Goal: Task Accomplishment & Management: Complete application form

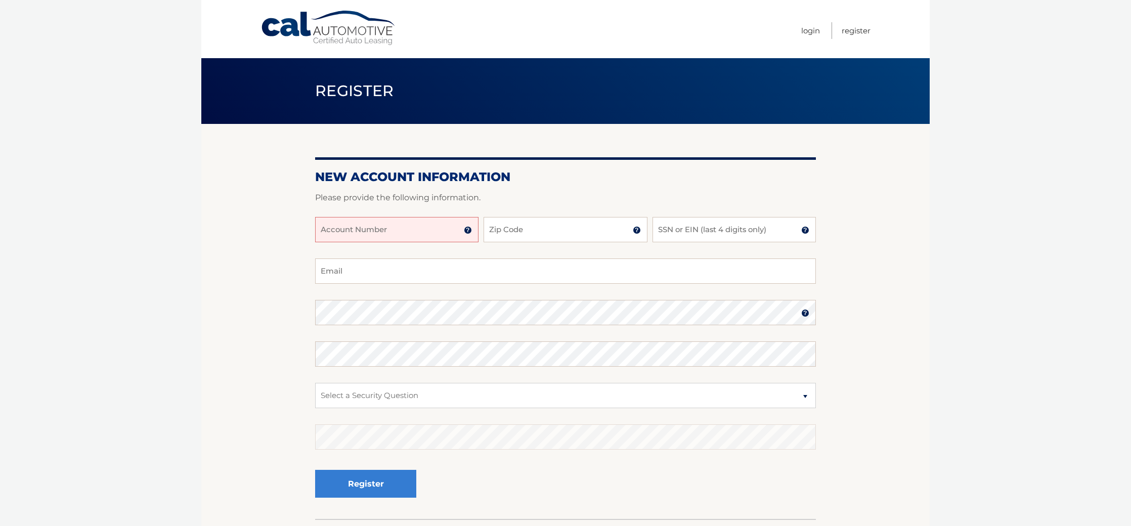
click at [335, 240] on input "Account Number" at bounding box center [396, 229] width 163 height 25
click at [325, 242] on input "Account Number" at bounding box center [396, 229] width 163 height 25
type input "44455993866"
click at [497, 240] on input "Zip Code" at bounding box center [565, 229] width 163 height 25
type input "33428"
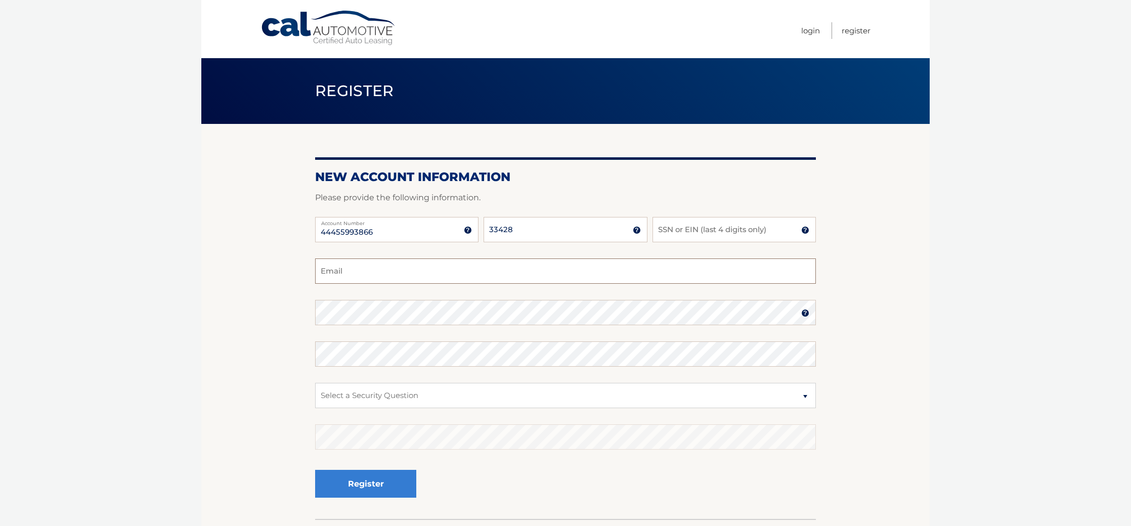
type input "411joe@gmail.com"
click at [666, 239] on input "SSN or EIN (last 4 digits only)" at bounding box center [734, 229] width 163 height 25
click at [663, 242] on input "SSN or EIN (last 4 digits only)" at bounding box center [734, 229] width 163 height 25
type input "2"
click at [662, 240] on input "SSN or EIN (last 4 digits only)" at bounding box center [734, 229] width 163 height 25
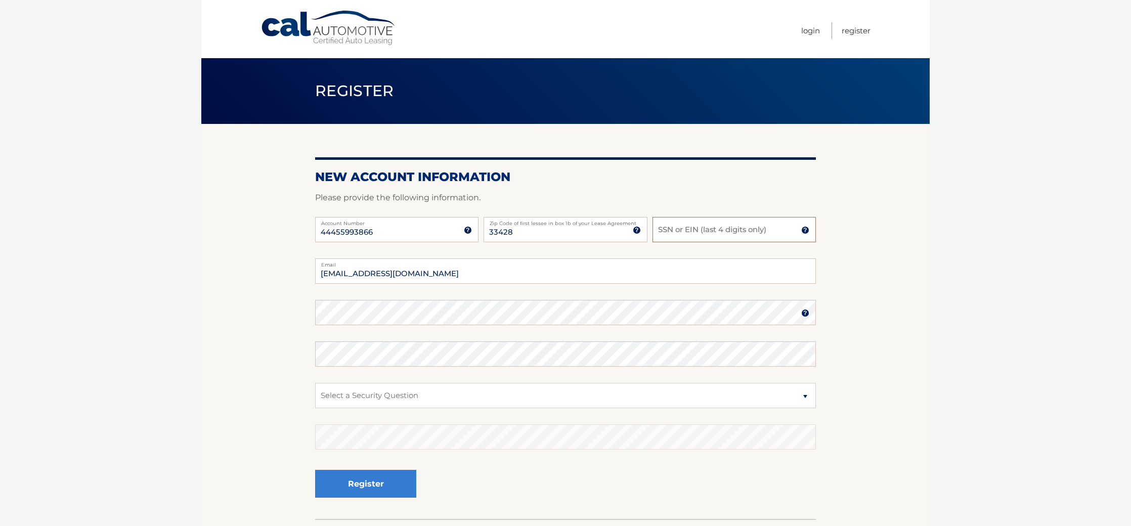
click at [662, 242] on input "SSN or EIN (last 4 digits only)" at bounding box center [734, 229] width 163 height 25
click at [666, 242] on input "SSN or EIN (last 4 digits only)" at bounding box center [734, 229] width 163 height 25
click at [666, 239] on input "SSN or EIN (last 4 digits only)" at bounding box center [734, 229] width 163 height 25
click at [663, 242] on input "SSN or EIN (last 4 digits only)" at bounding box center [734, 229] width 163 height 25
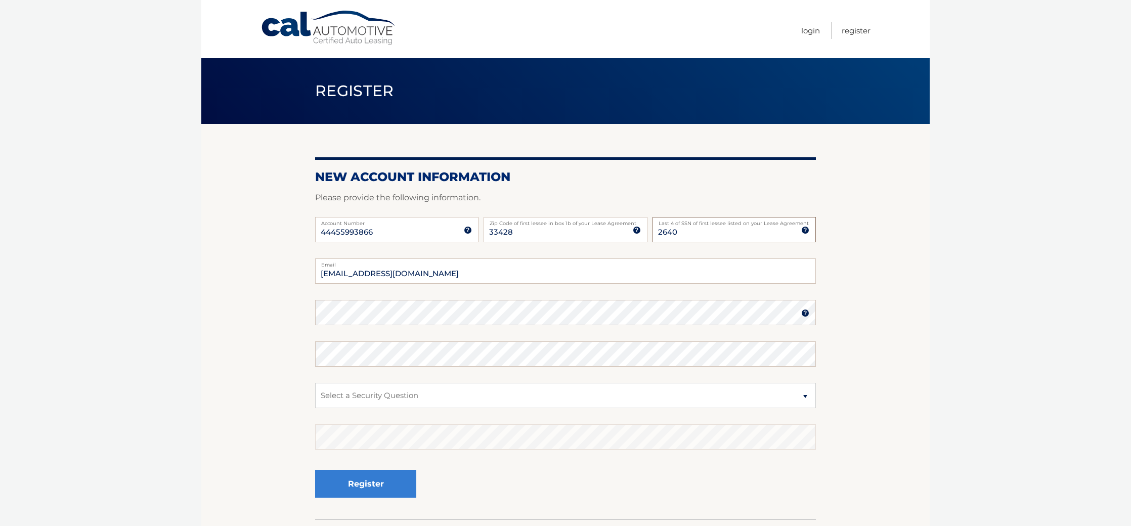
type input "2640"
click at [710, 267] on label "Email" at bounding box center [565, 263] width 501 height 8
click at [710, 268] on input "411joe@gmail.com" at bounding box center [565, 271] width 501 height 25
click at [804, 403] on select "Select a Security Question What was the name of your elementary school? What is…" at bounding box center [565, 395] width 501 height 25
select select "2"
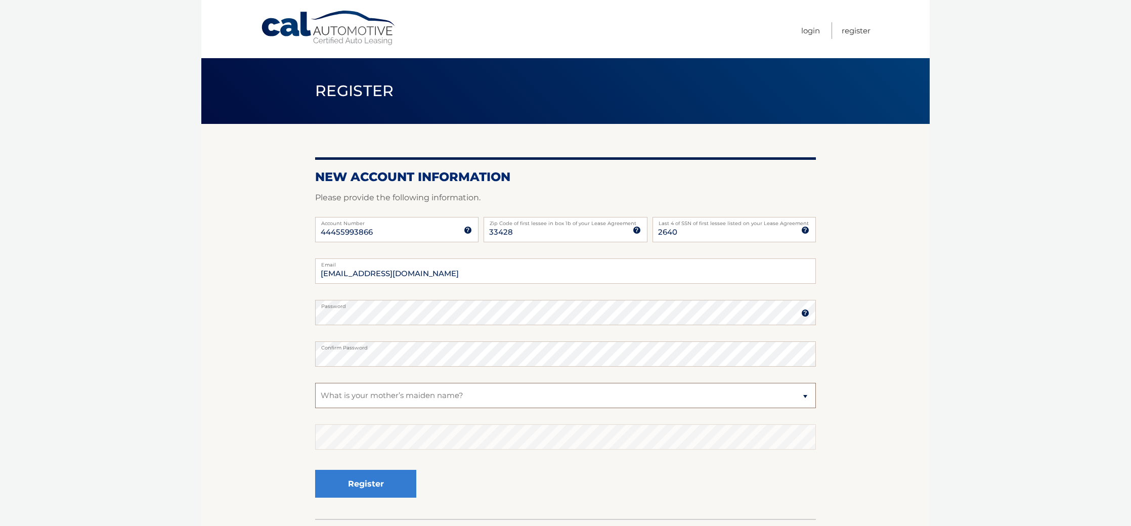
click at [315, 392] on select "Select a Security Question What was the name of your elementary school? What is…" at bounding box center [565, 395] width 501 height 25
click at [328, 406] on select "Select a Security Question What was the name of your elementary school? What is…" at bounding box center [565, 395] width 501 height 25
click at [315, 392] on select "Select a Security Question What was the name of your elementary school? What is…" at bounding box center [565, 395] width 501 height 25
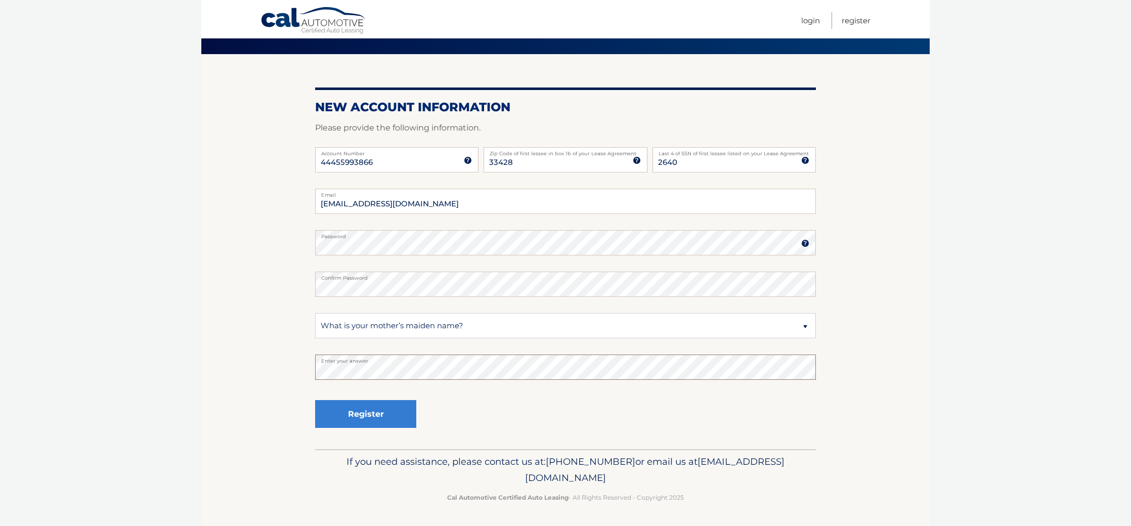
scroll to position [80, 0]
drag, startPoint x: 377, startPoint y: 416, endPoint x: 598, endPoint y: 504, distance: 238.0
click at [377, 416] on button "Register" at bounding box center [365, 414] width 101 height 28
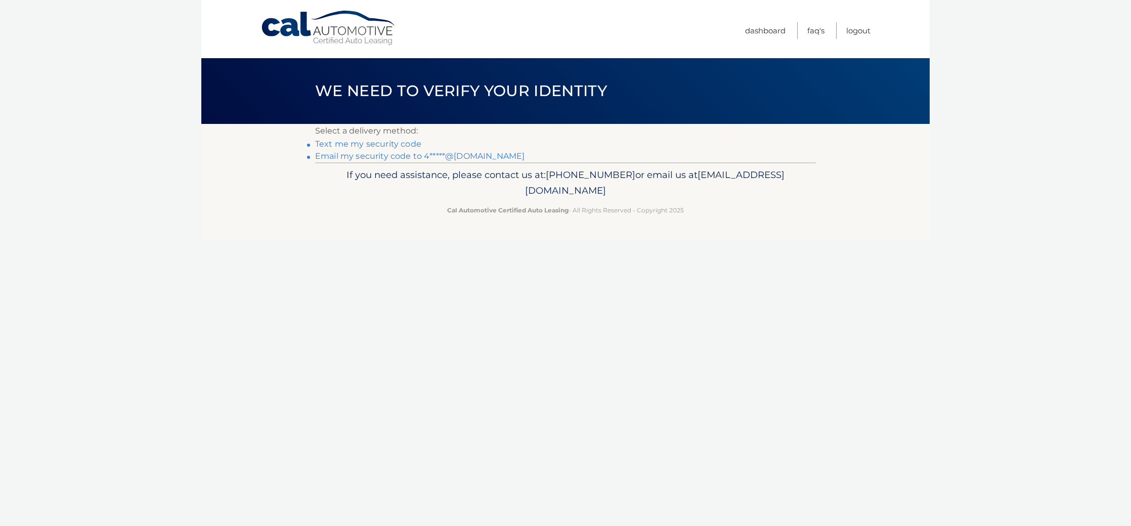
click at [422, 148] on link "Text me my security code" at bounding box center [368, 144] width 106 height 10
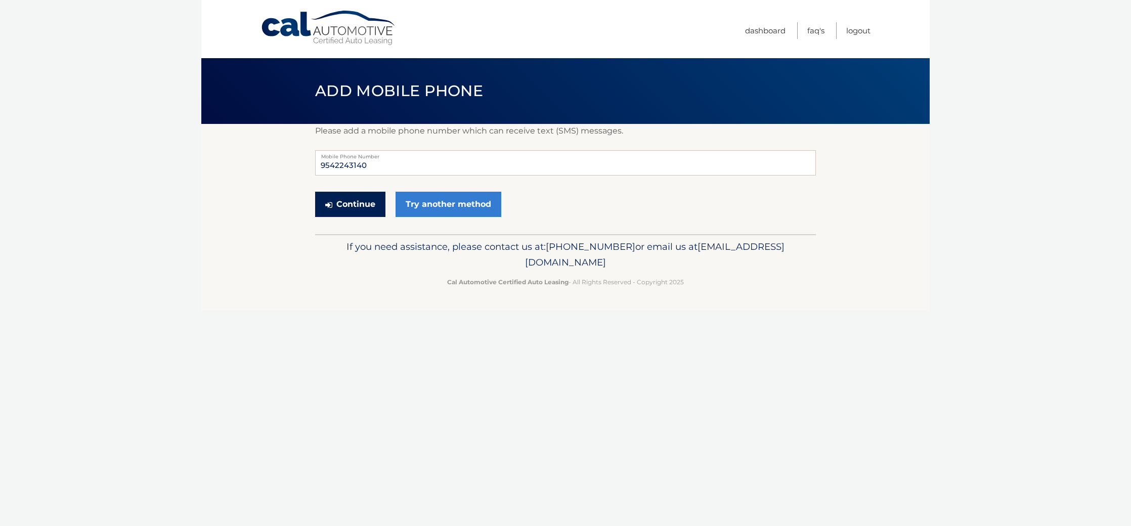
click at [370, 217] on button "Continue" at bounding box center [350, 204] width 70 height 25
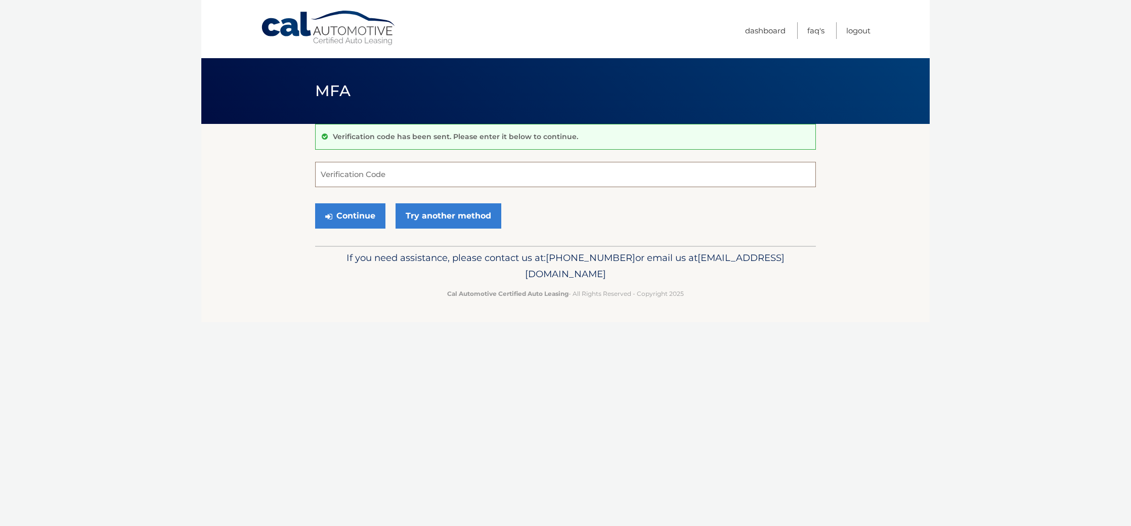
click at [329, 182] on input "Verification Code" at bounding box center [565, 174] width 501 height 25
click at [328, 183] on input "Verification Code" at bounding box center [565, 174] width 501 height 25
type input "788580"
click at [372, 227] on button "Continue" at bounding box center [350, 215] width 70 height 25
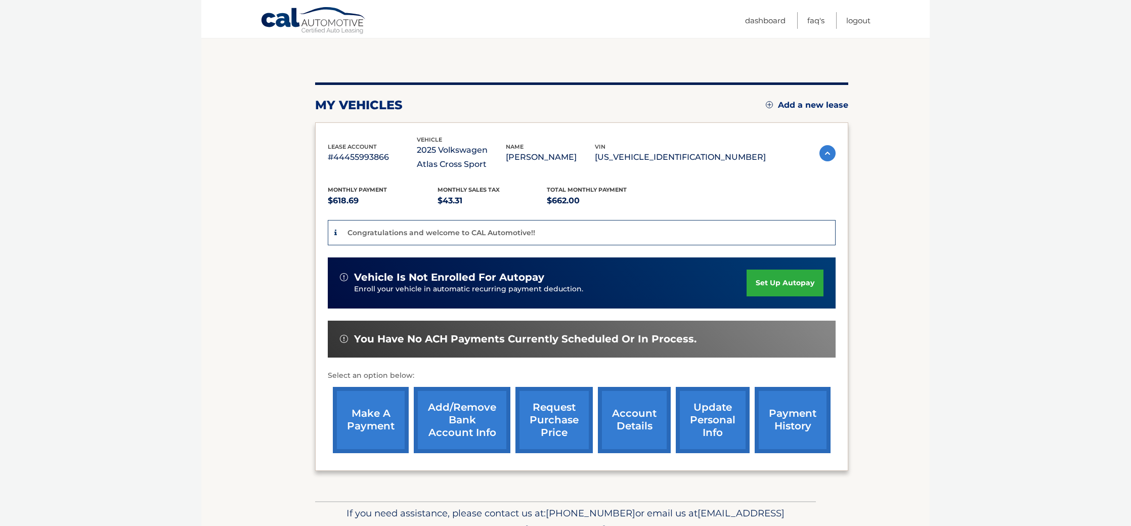
scroll to position [90, 0]
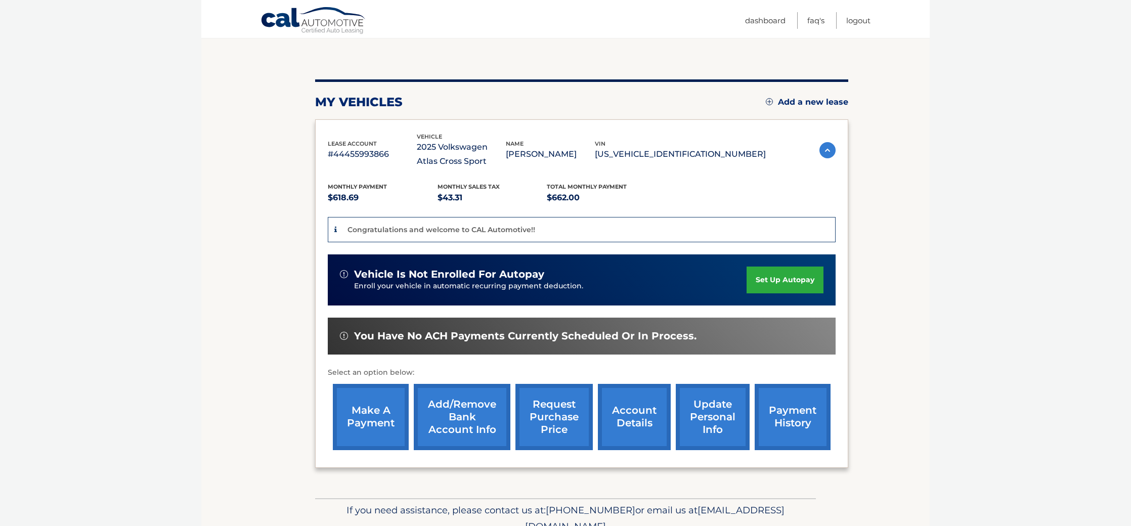
click at [465, 427] on link "Add/Remove bank account info" at bounding box center [462, 417] width 97 height 66
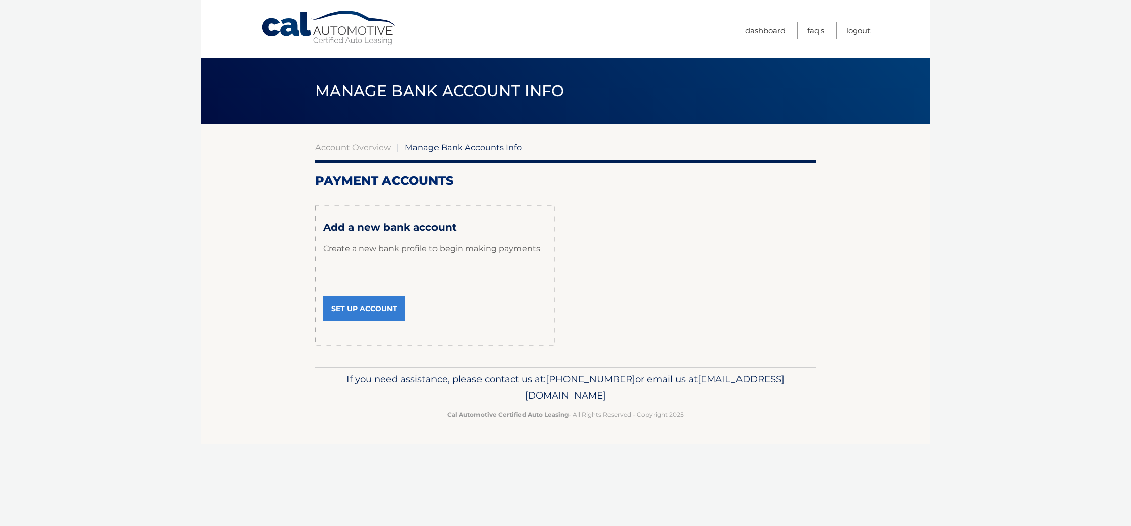
click at [381, 321] on link "Set Up Account" at bounding box center [364, 308] width 82 height 25
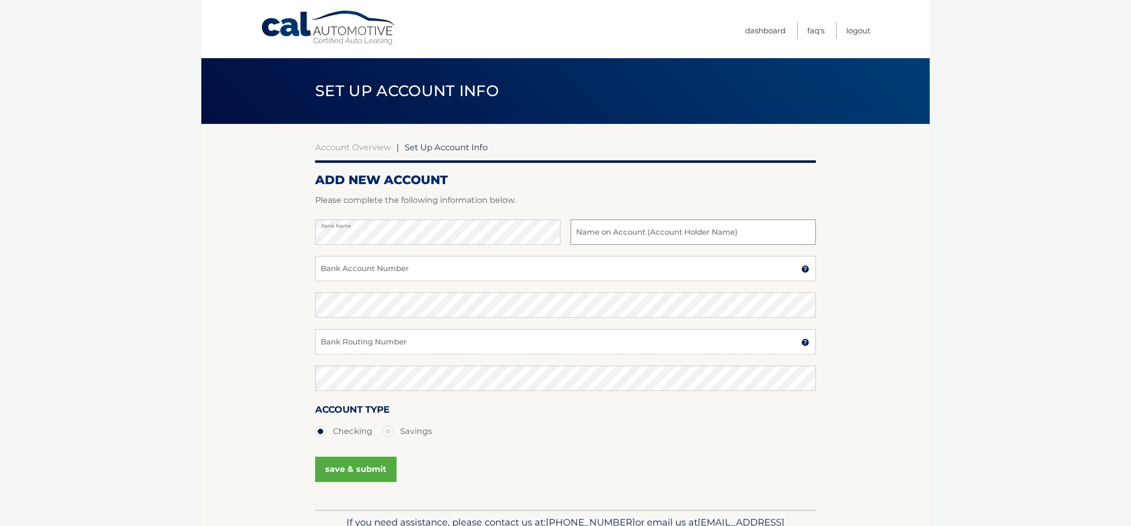
click at [580, 239] on input "text" at bounding box center [693, 232] width 245 height 25
type input "[PERSON_NAME] PA"
click at [333, 281] on input "Bank Account Number" at bounding box center [565, 268] width 501 height 25
click at [326, 281] on input "Bank Account Number" at bounding box center [565, 268] width 501 height 25
click at [324, 281] on input "Bank Account Number" at bounding box center [565, 268] width 501 height 25
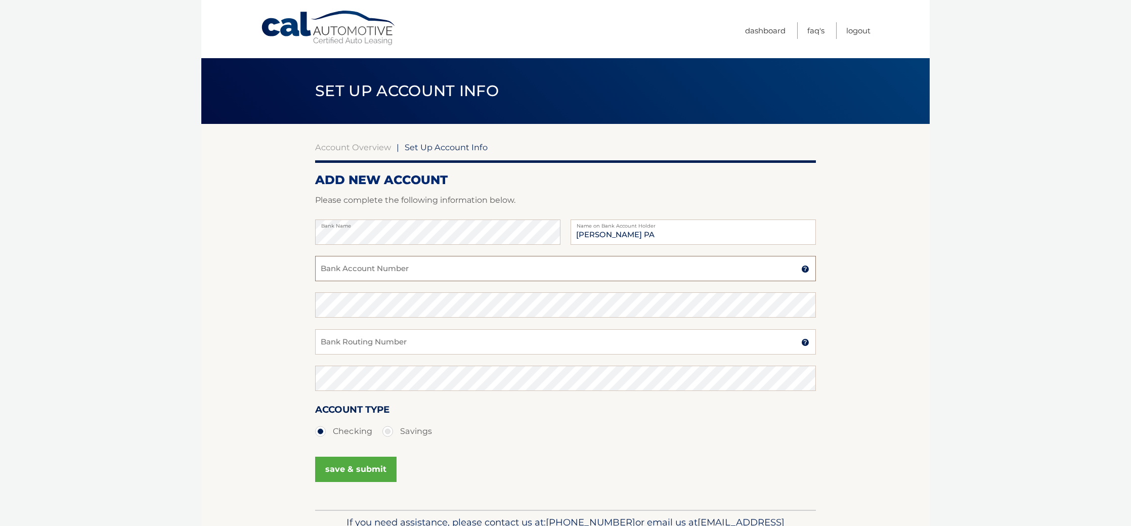
click at [325, 281] on input "Bank Account Number" at bounding box center [565, 268] width 501 height 25
type input "182068083"
click at [330, 355] on input "Bank Routing Number" at bounding box center [565, 341] width 501 height 25
click at [326, 355] on input "Bank Routing Number" at bounding box center [565, 341] width 501 height 25
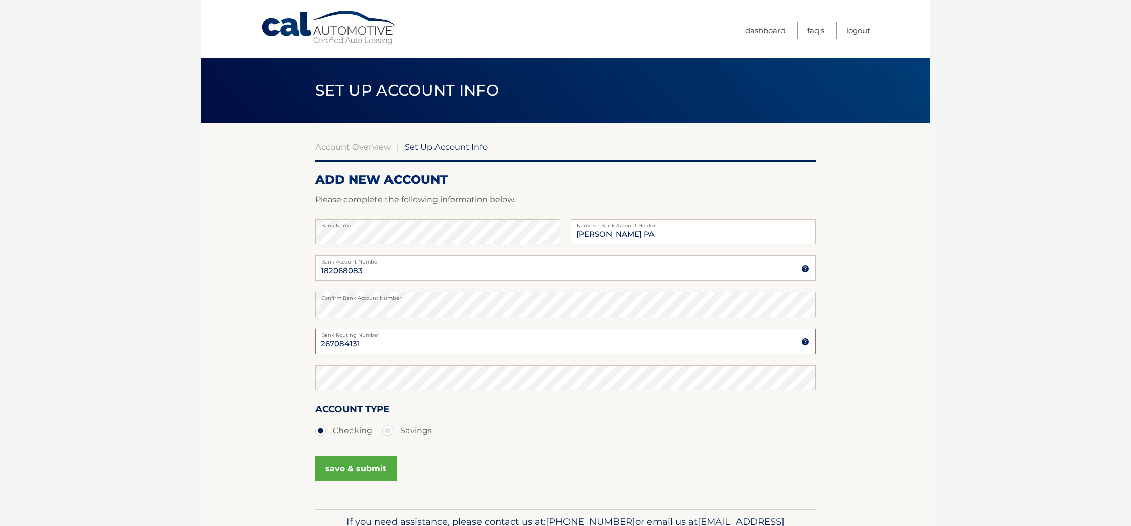
type input "267084131"
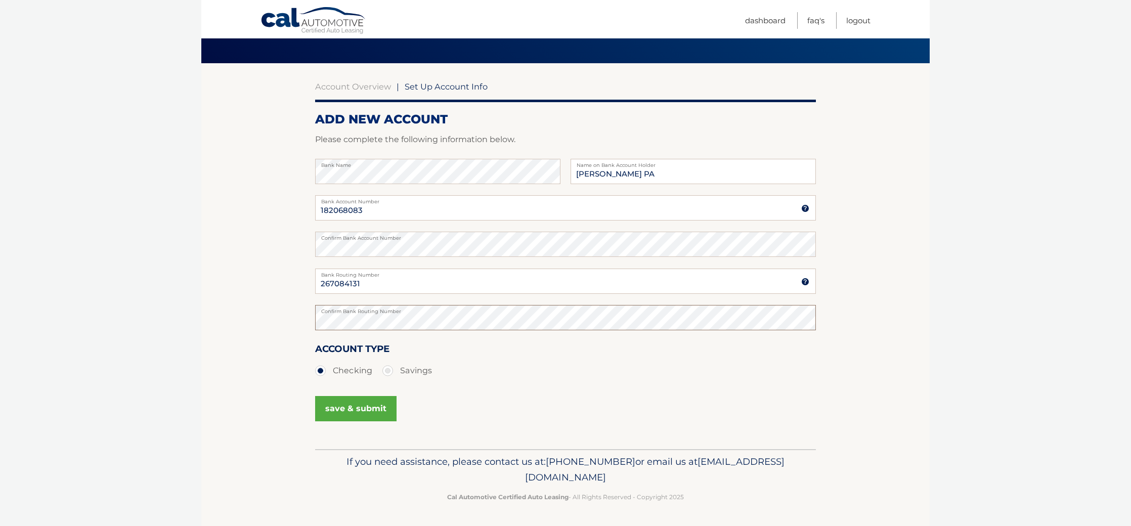
scroll to position [89, 0]
click at [341, 414] on button "save & submit" at bounding box center [355, 408] width 81 height 25
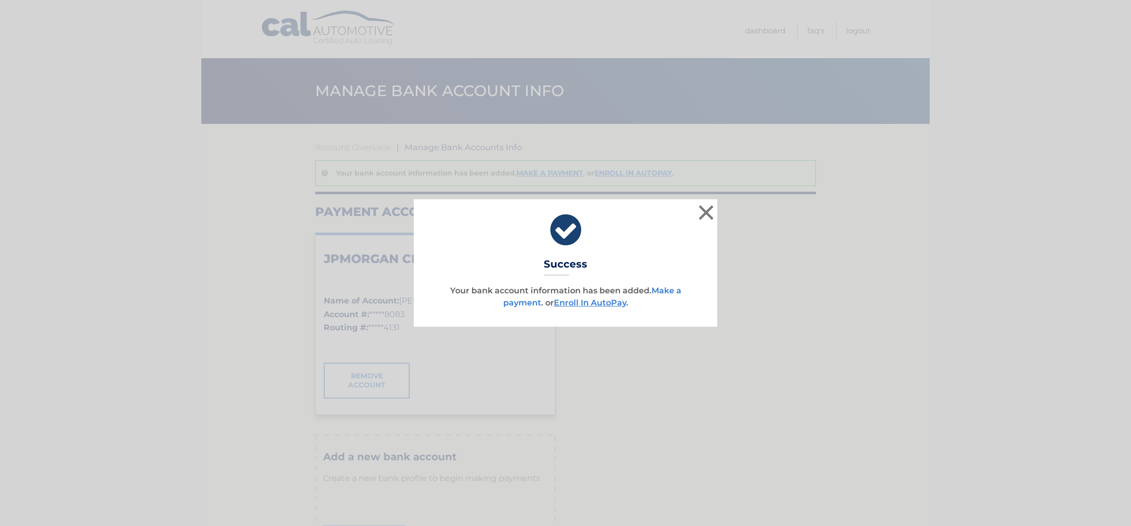
click at [538, 307] on link "Make a payment" at bounding box center [592, 297] width 178 height 22
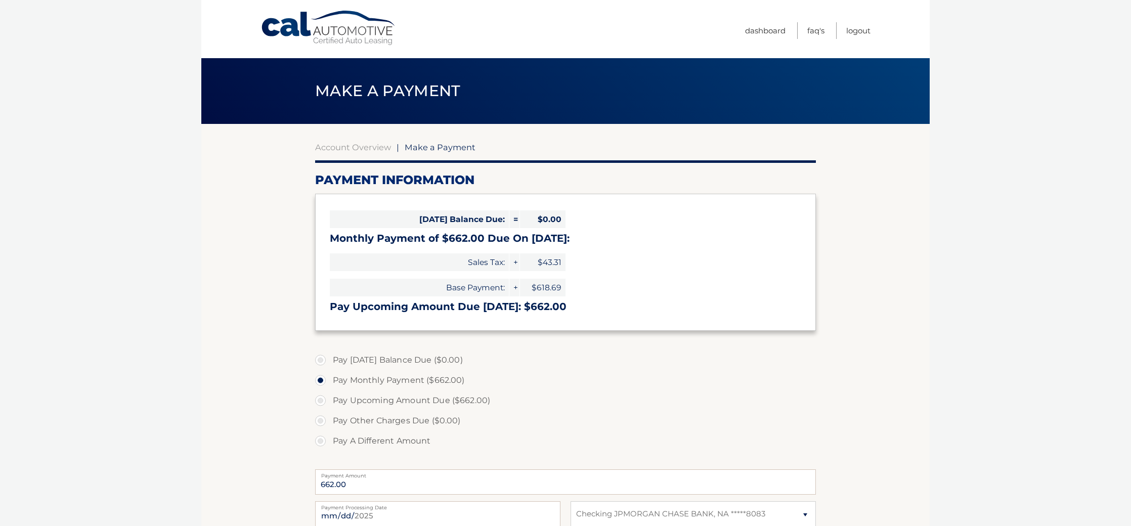
select select "NGFiNTg0NDktODMwMC00NDk4LWFlYmUtNzYxYTE2MmZhNzcz"
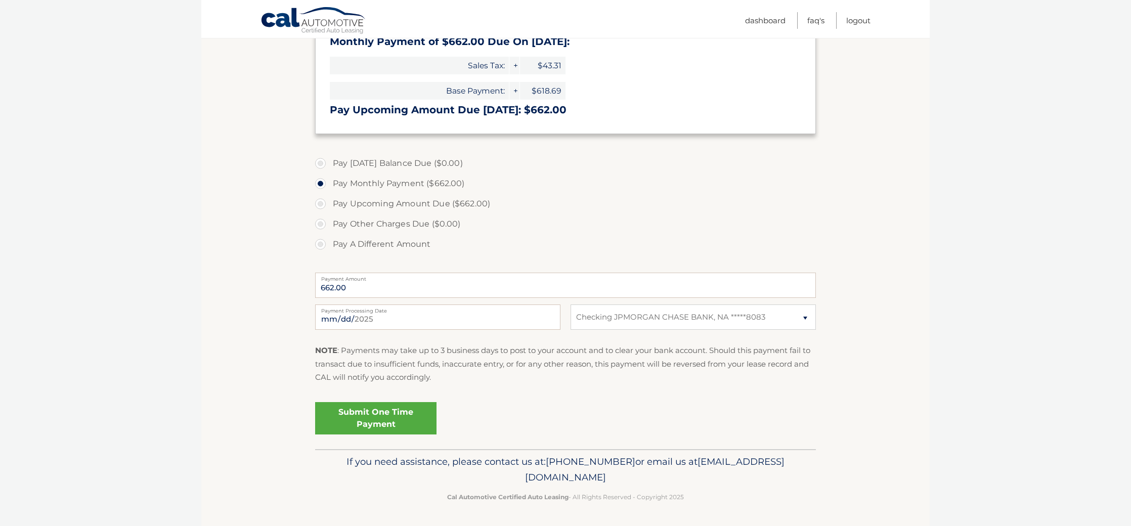
scroll to position [258, 0]
click at [420, 402] on link "Submit One Time Payment" at bounding box center [375, 418] width 121 height 32
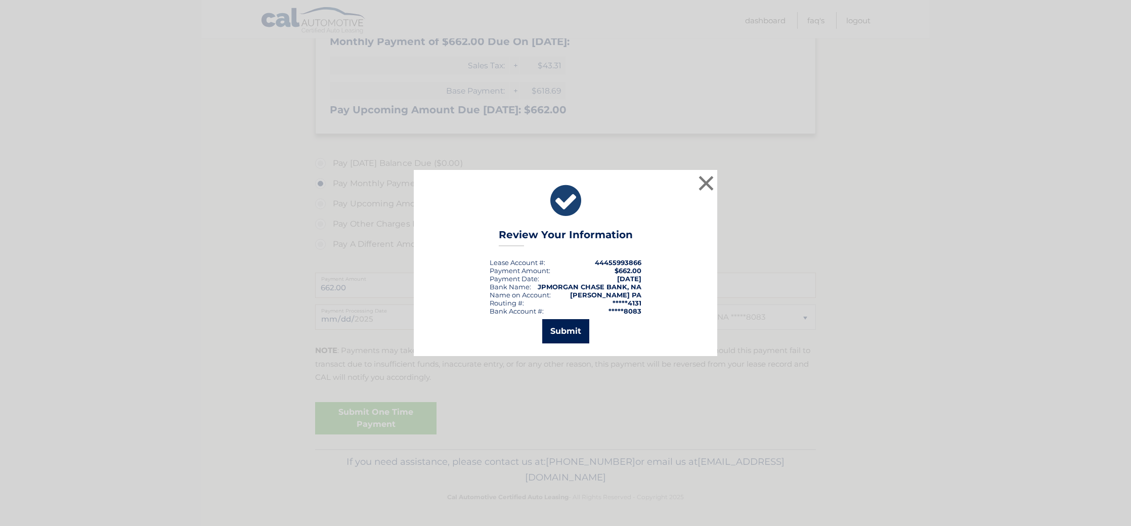
click at [572, 342] on button "Submit" at bounding box center [565, 331] width 47 height 24
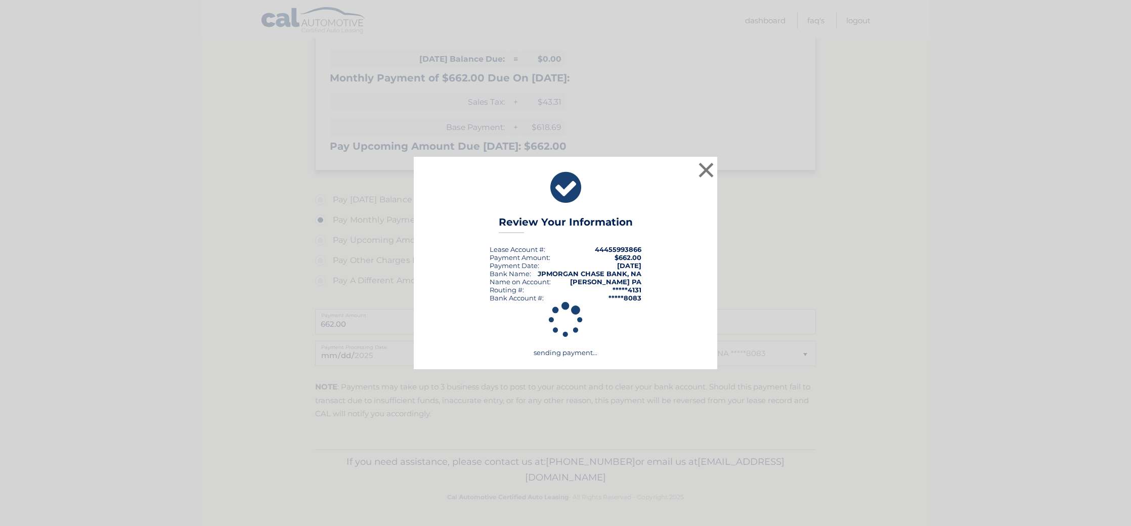
scroll to position [213, 0]
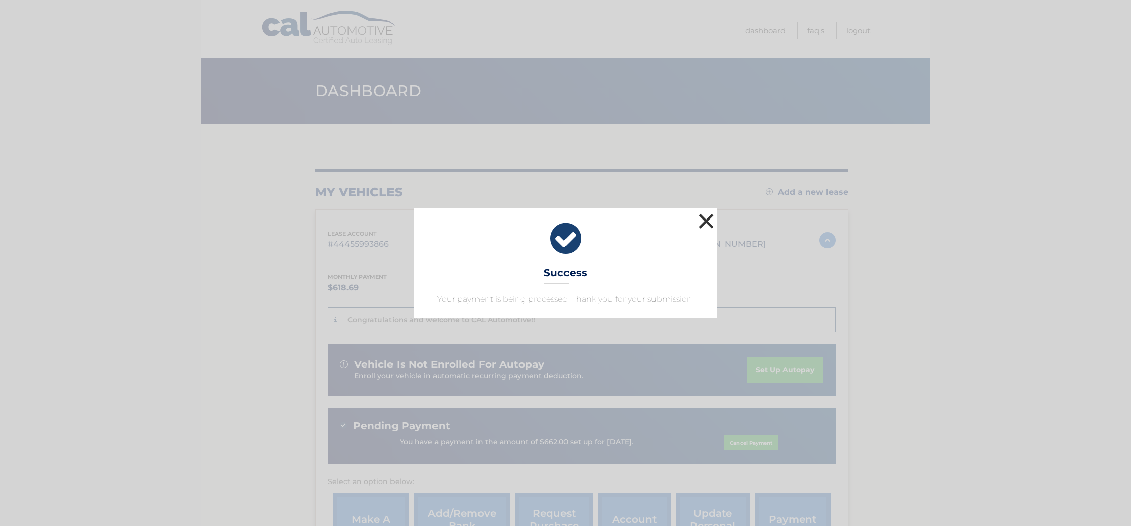
click at [704, 211] on button "×" at bounding box center [706, 221] width 20 height 20
